Goal: Communication & Community: Participate in discussion

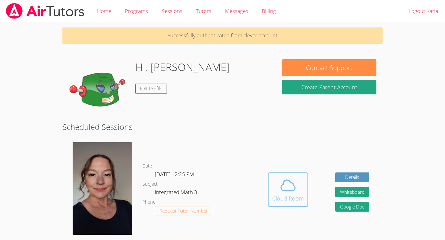
click at [296, 201] on div "Cloud Room" at bounding box center [288, 198] width 32 height 9
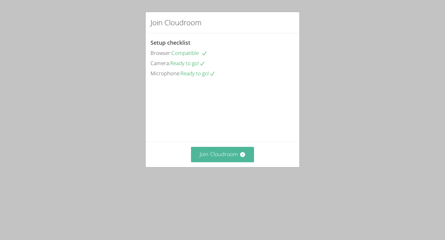
click at [220, 162] on button "Join Cloudroom" at bounding box center [222, 154] width 63 height 15
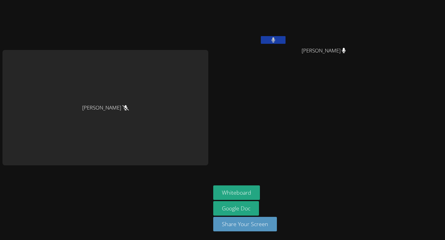
click at [270, 37] on button at bounding box center [273, 40] width 25 height 8
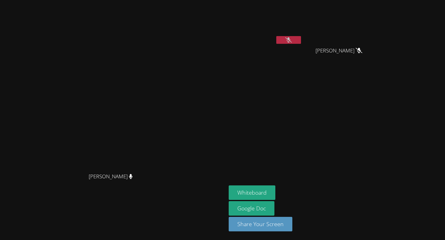
click at [301, 36] on button at bounding box center [288, 40] width 25 height 8
click at [301, 43] on button at bounding box center [288, 40] width 25 height 8
click at [292, 40] on icon at bounding box center [288, 39] width 6 height 5
click at [301, 40] on button at bounding box center [288, 40] width 25 height 8
click at [292, 40] on icon at bounding box center [288, 39] width 6 height 5
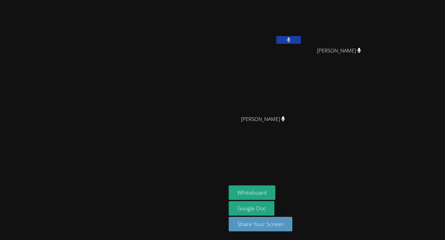
click at [301, 41] on button at bounding box center [288, 40] width 25 height 8
click at [292, 39] on icon at bounding box center [288, 39] width 6 height 5
click at [302, 23] on video at bounding box center [266, 22] width 74 height 41
click at [378, 23] on video at bounding box center [342, 22] width 74 height 41
click at [302, 87] on video at bounding box center [266, 91] width 74 height 41
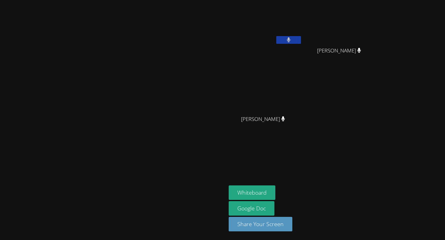
click at [301, 40] on button at bounding box center [288, 40] width 25 height 8
click at [292, 42] on icon at bounding box center [288, 39] width 6 height 5
click at [302, 97] on video at bounding box center [266, 91] width 74 height 41
click at [290, 40] on icon at bounding box center [289, 39] width 4 height 5
click at [292, 40] on icon at bounding box center [288, 39] width 6 height 5
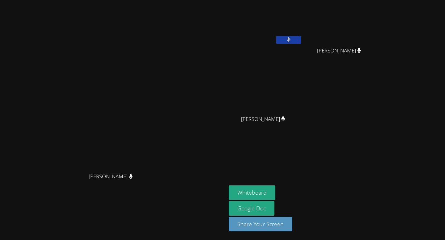
click at [290, 39] on icon at bounding box center [289, 39] width 4 height 5
click at [292, 39] on icon at bounding box center [288, 39] width 6 height 5
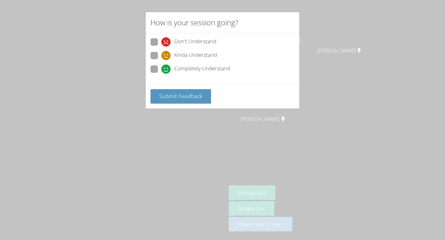
click at [207, 66] on span "Completely Understand" at bounding box center [202, 69] width 56 height 9
click at [166, 66] on input "Completely Understand" at bounding box center [163, 67] width 5 height 5
radio input "true"
click at [200, 100] on button "Submit Feedback" at bounding box center [180, 96] width 61 height 15
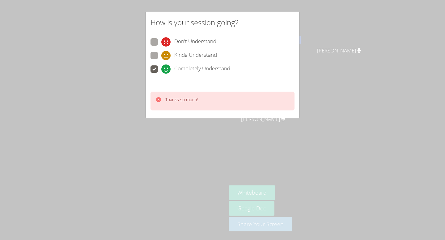
click at [156, 98] on icon at bounding box center [158, 99] width 5 height 5
